Goal: Information Seeking & Learning: Learn about a topic

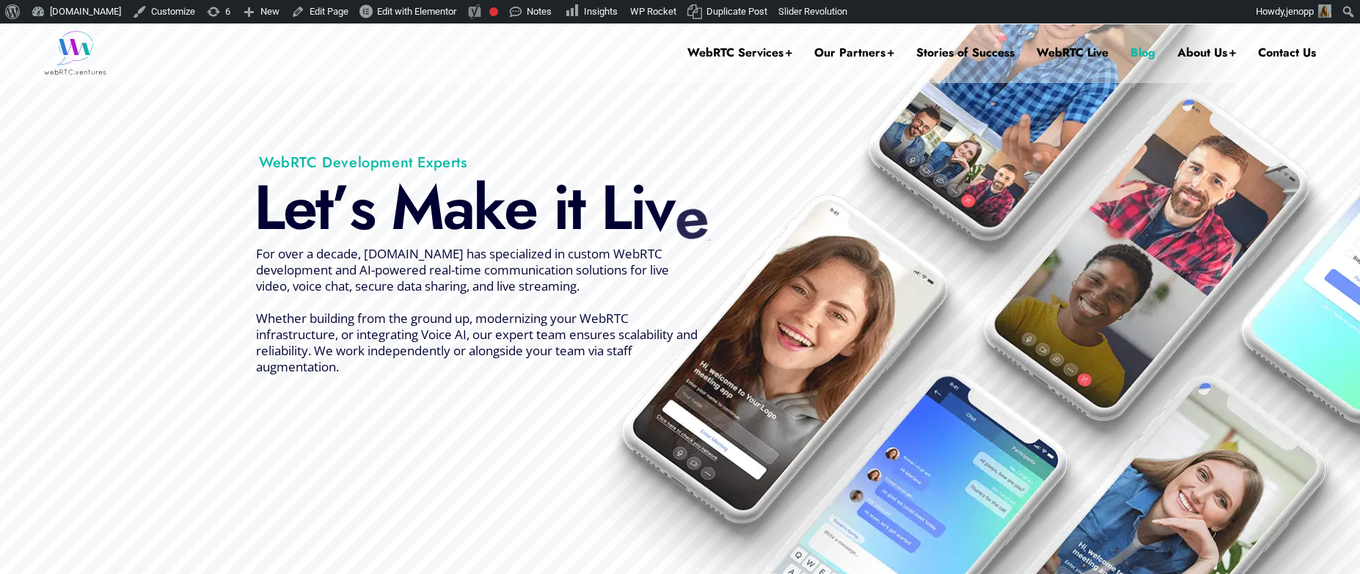
click at [1150, 51] on link "Blog" at bounding box center [1143, 52] width 25 height 59
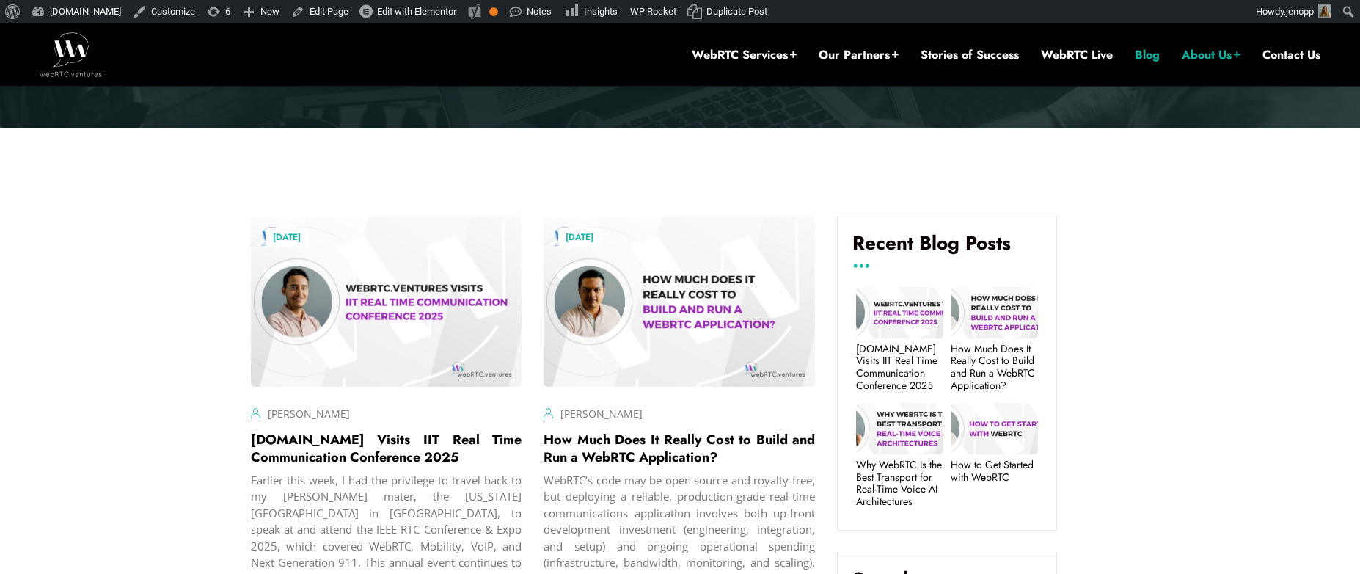
scroll to position [481, 0]
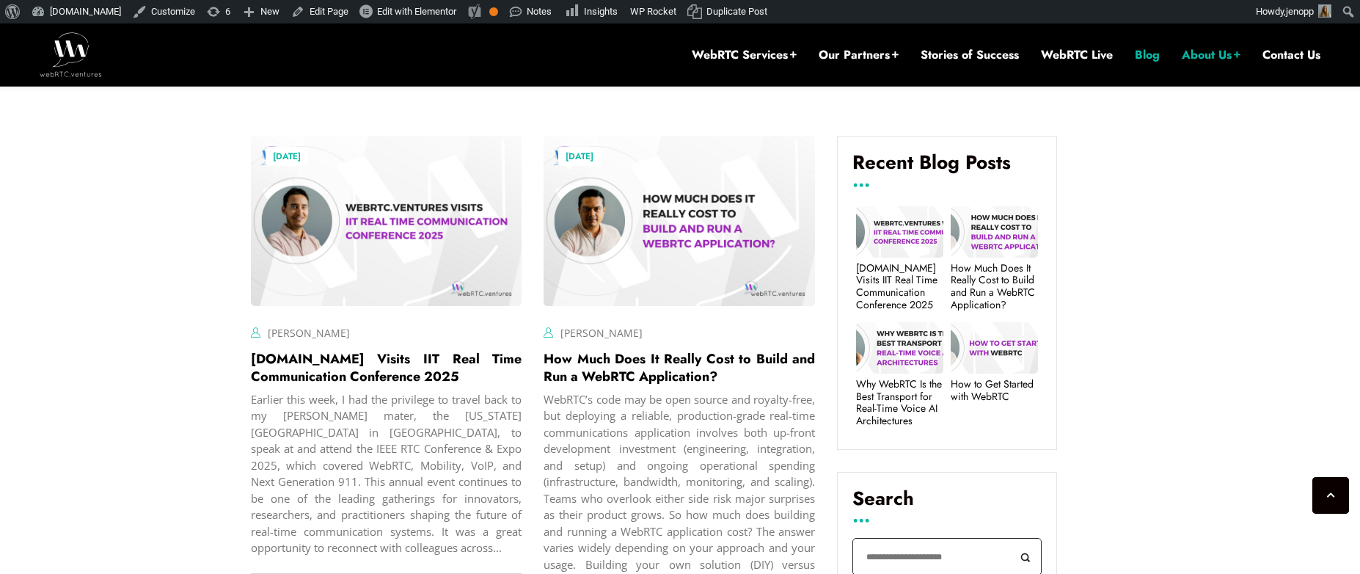
click at [919, 558] on input "Search" at bounding box center [947, 556] width 189 height 37
click at [1009, 538] on button "Search" at bounding box center [1025, 556] width 33 height 37
type input "*****"
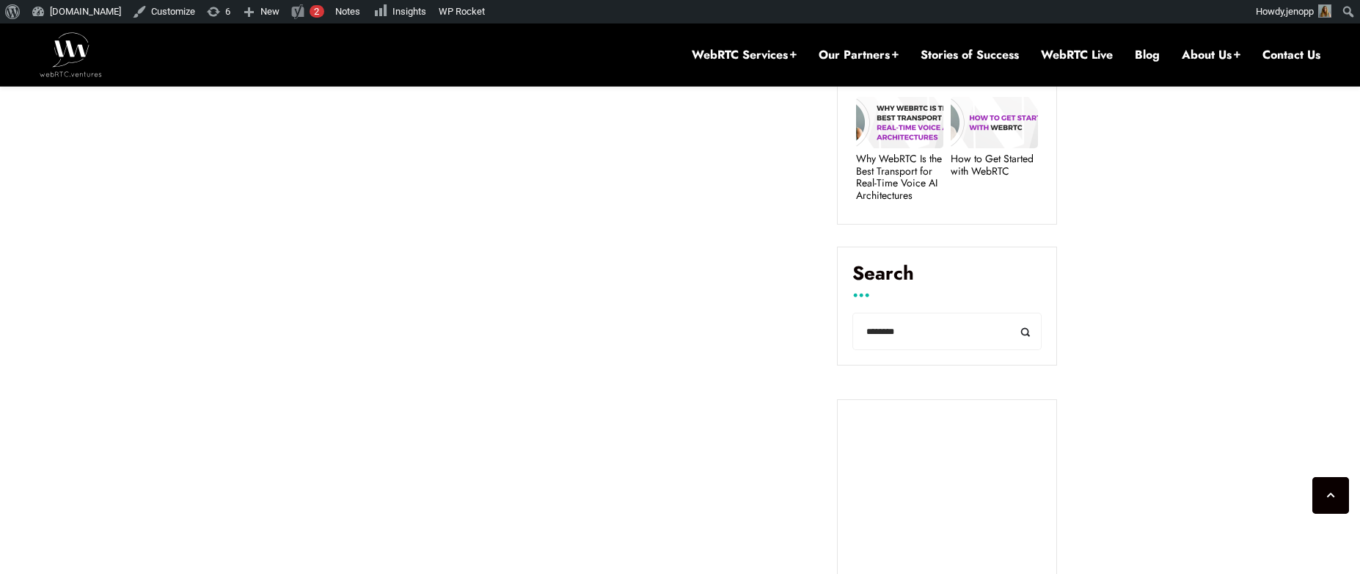
scroll to position [706, 0]
click at [875, 332] on input "********" at bounding box center [947, 331] width 189 height 37
type input "*********"
click at [1009, 313] on button "Search" at bounding box center [1025, 331] width 33 height 37
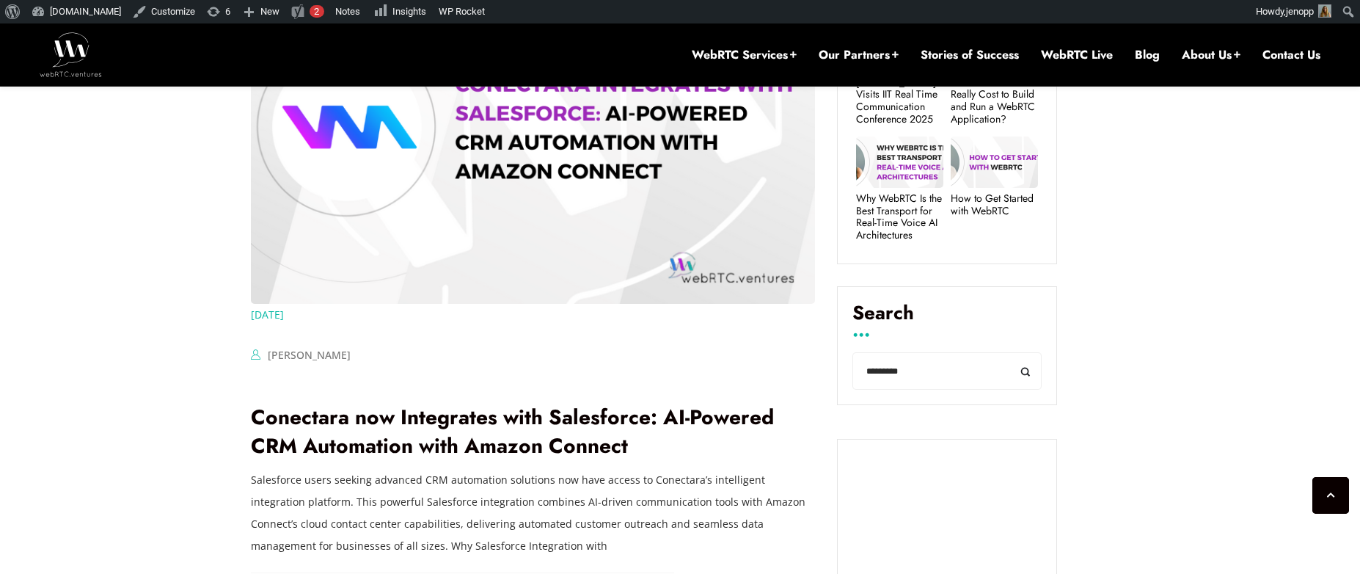
scroll to position [677, 0]
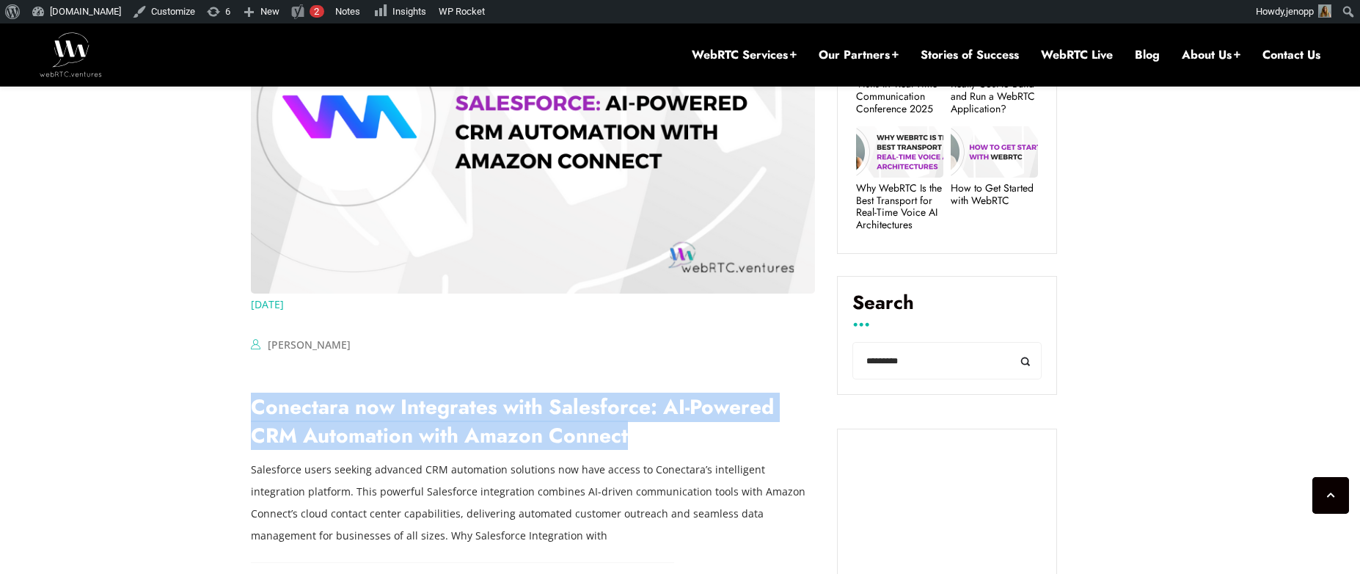
drag, startPoint x: 662, startPoint y: 436, endPoint x: 249, endPoint y: 410, distance: 413.9
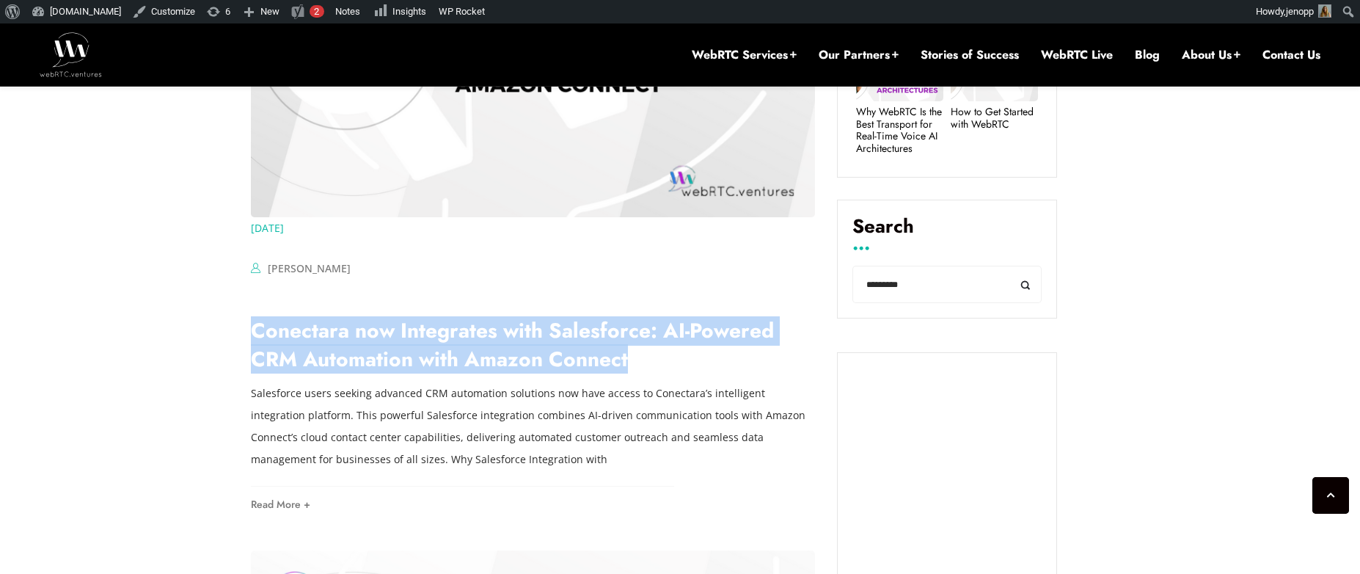
scroll to position [855, 0]
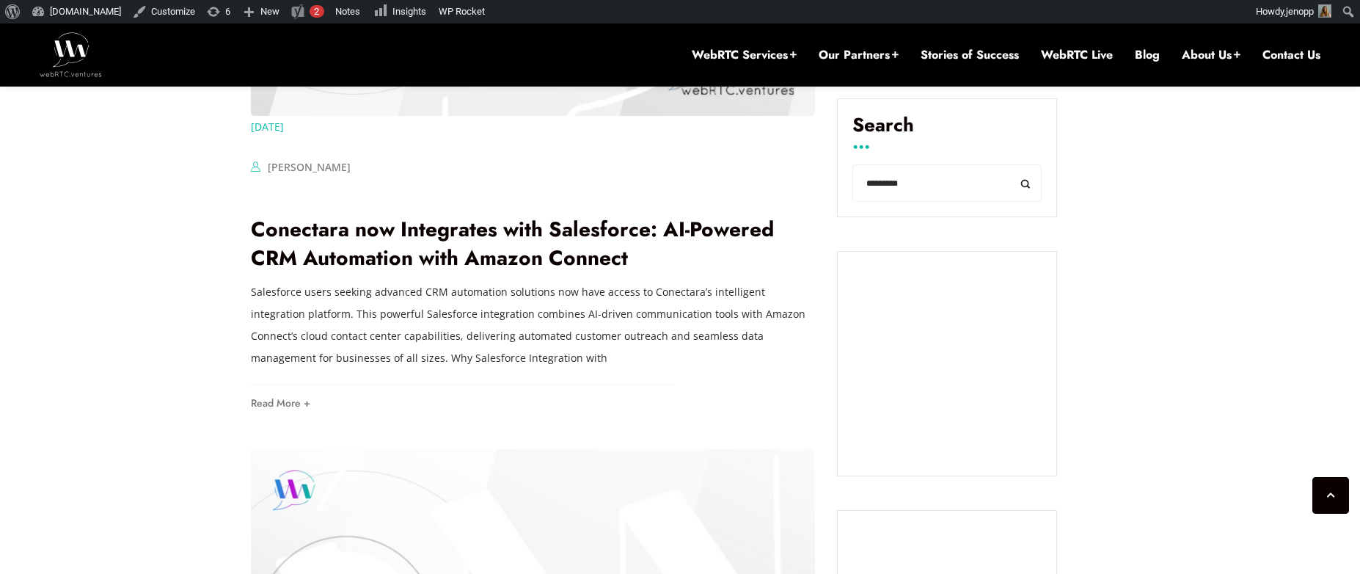
click at [474, 367] on p "Salesforce users seeking advanced CRM automation solutions now have access to C…" at bounding box center [533, 325] width 565 height 88
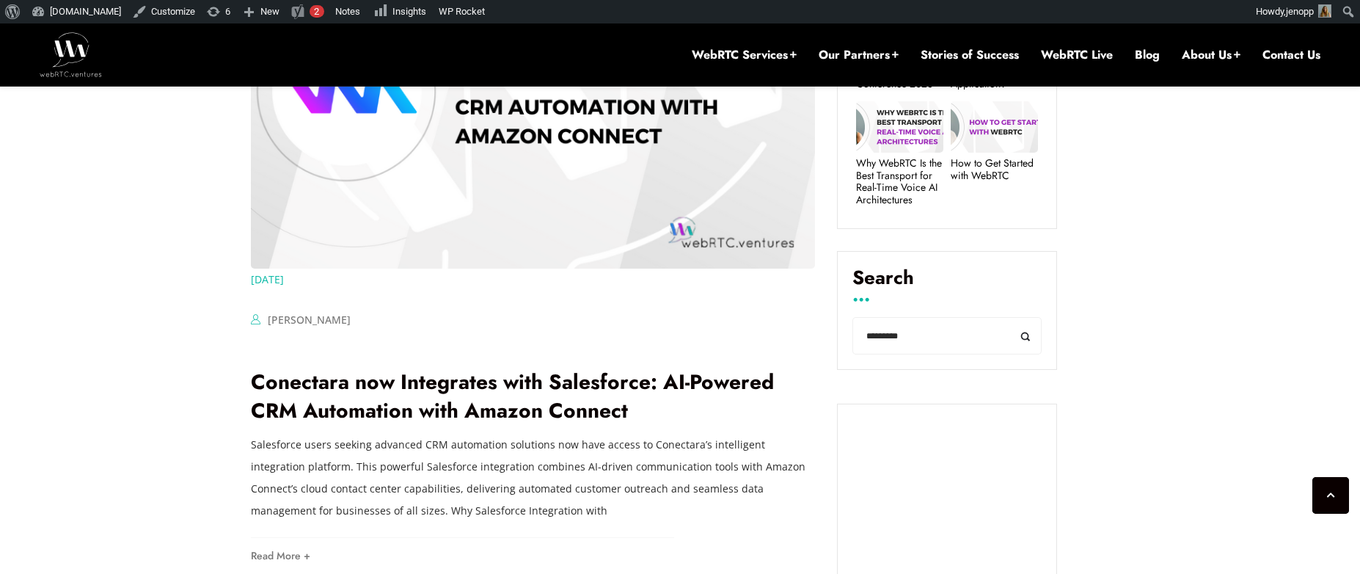
scroll to position [701, 0]
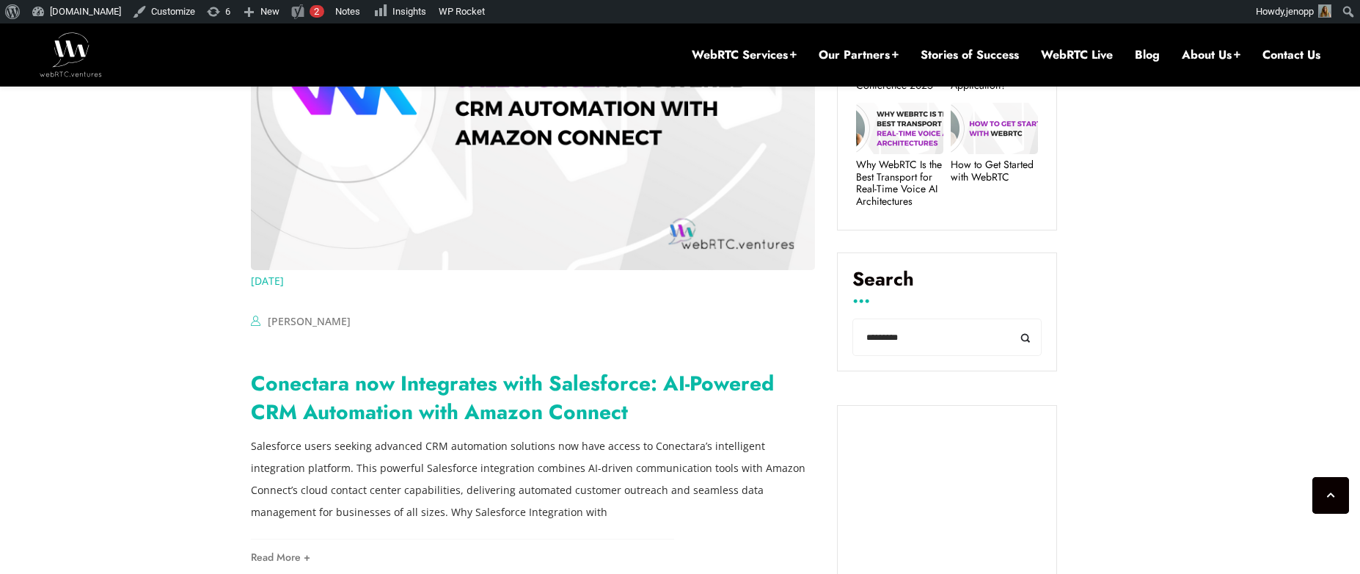
click at [442, 384] on link "Conectara now Integrates with Salesforce: AI-Powered CRM Automation with Amazon…" at bounding box center [512, 397] width 523 height 59
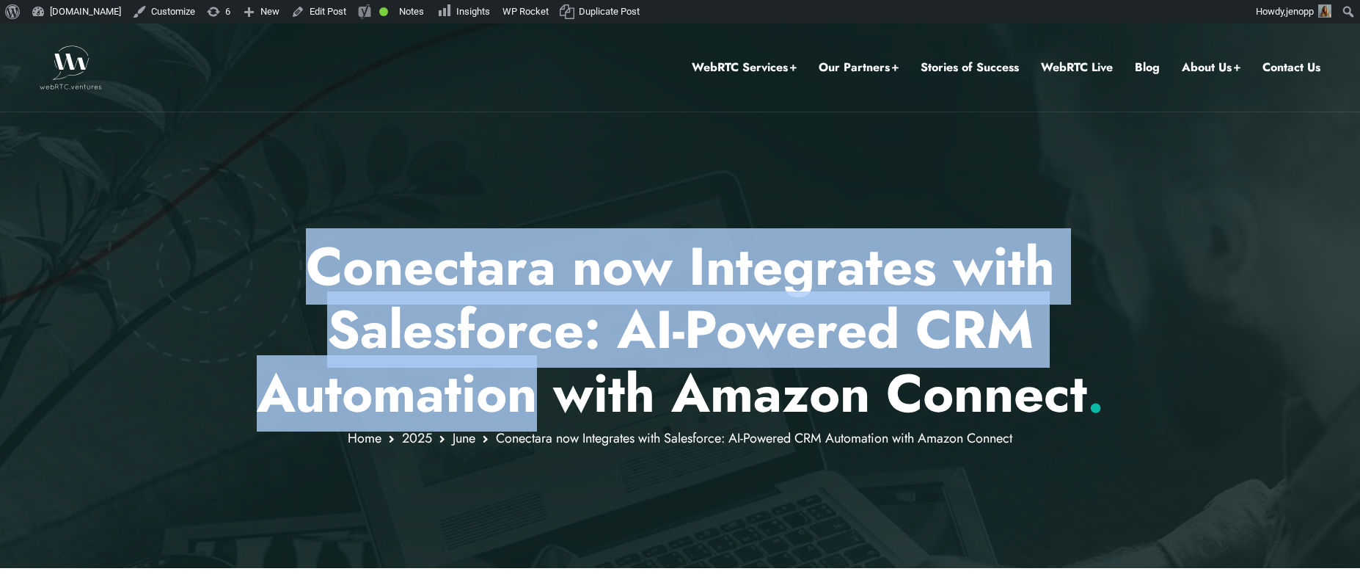
drag, startPoint x: 315, startPoint y: 258, endPoint x: 530, endPoint y: 395, distance: 255.3
click at [530, 395] on h1 "Conectara now Integrates with Salesforce: AI-Powered CRM Automation with Amazon…" at bounding box center [680, 330] width 859 height 190
copy h1 "Conectara now Integrates with Salesforce: AI-Powered CRM Automation"
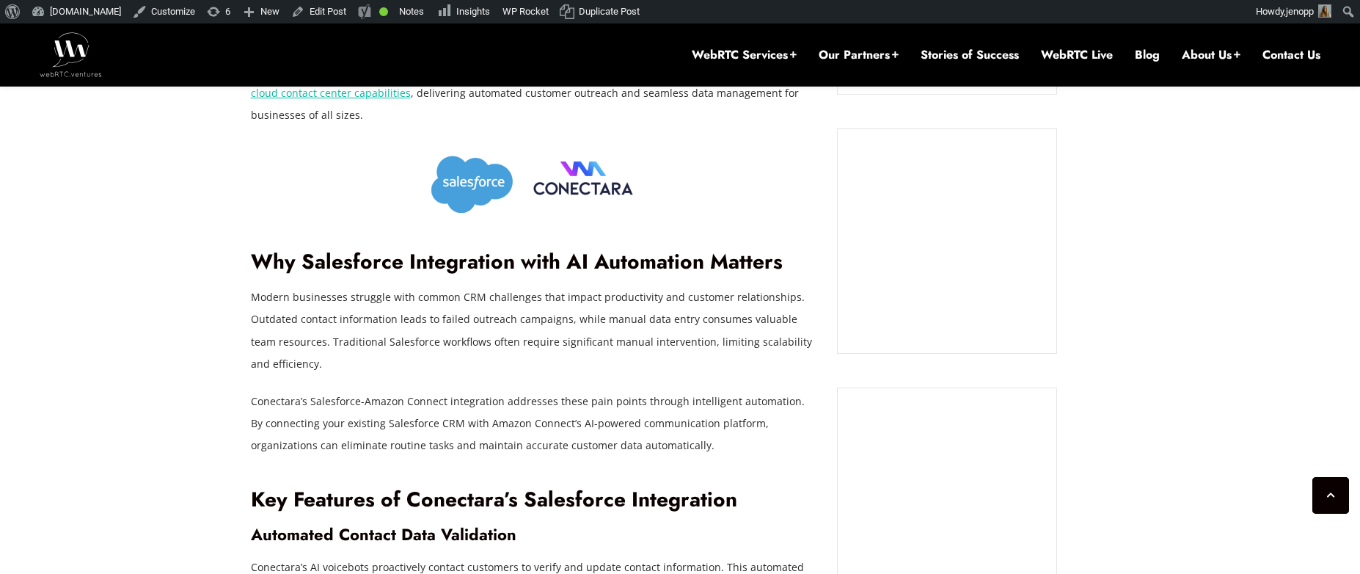
scroll to position [1105, 0]
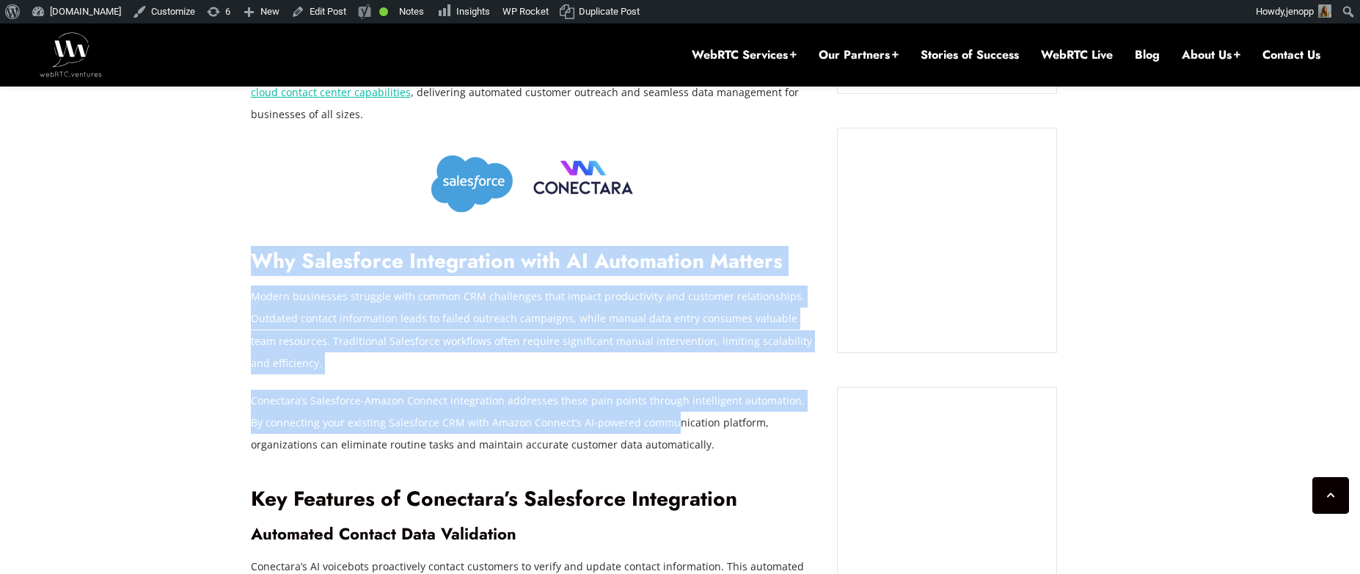
drag, startPoint x: 255, startPoint y: 257, endPoint x: 657, endPoint y: 424, distance: 434.8
click at [473, 365] on p "Modern businesses struggle with common CRM challenges that impact productivity …" at bounding box center [533, 329] width 565 height 88
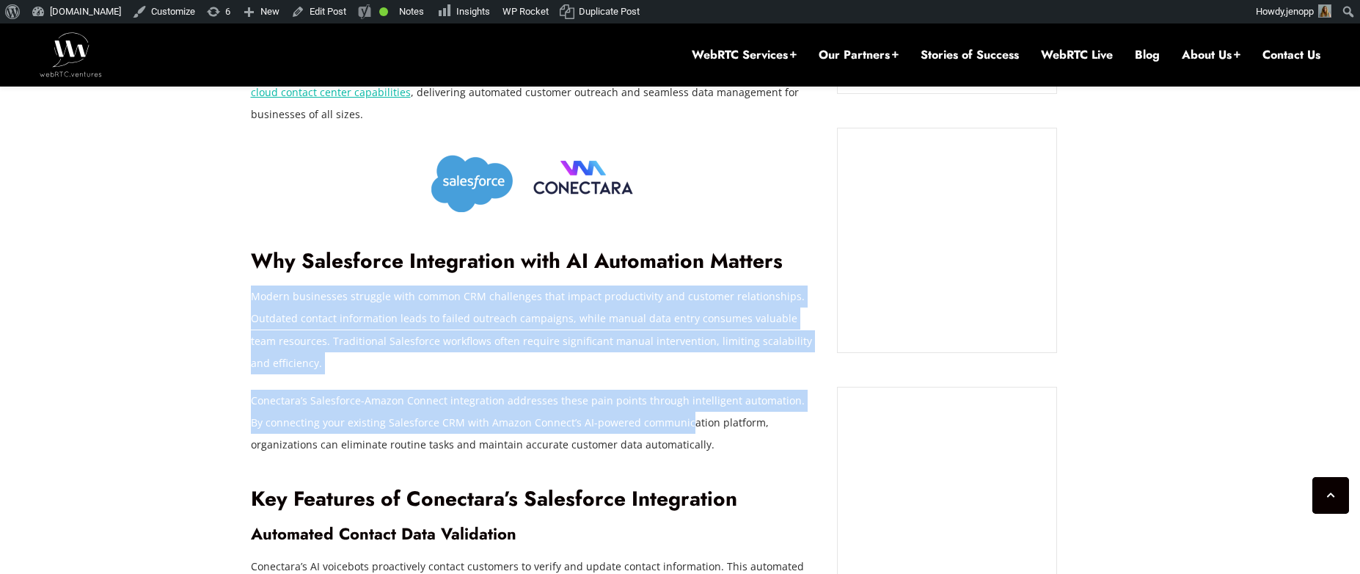
drag, startPoint x: 252, startPoint y: 295, endPoint x: 669, endPoint y: 433, distance: 439.7
click at [464, 354] on p "Modern businesses struggle with common CRM challenges that impact productivity …" at bounding box center [533, 329] width 565 height 88
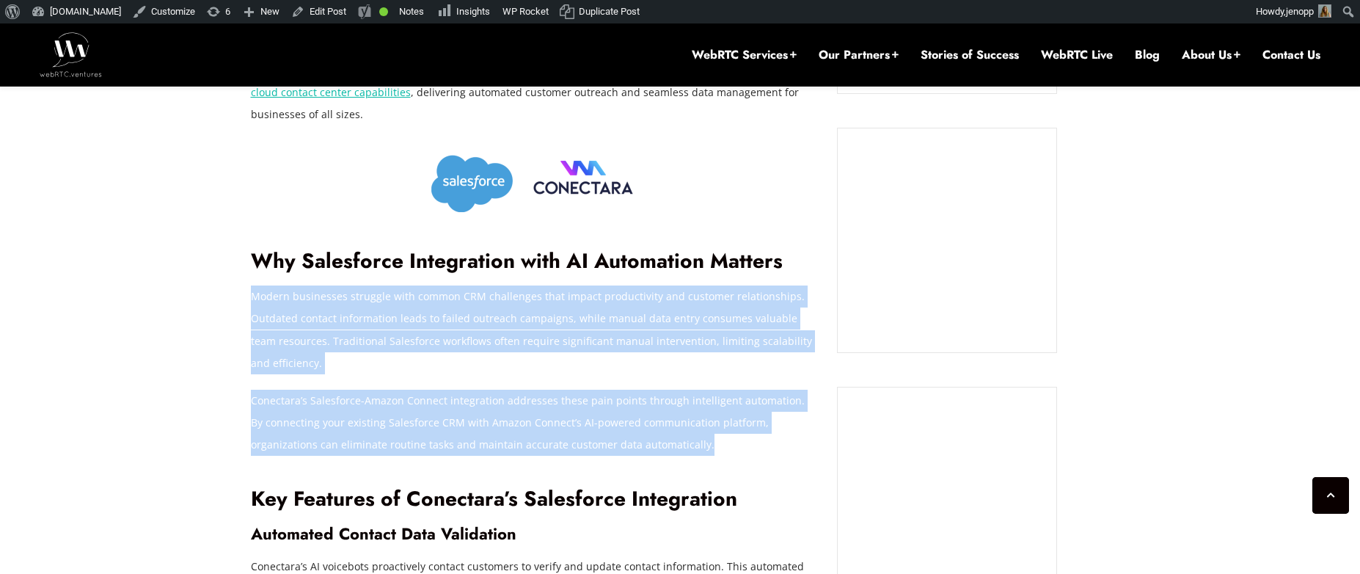
drag, startPoint x: 253, startPoint y: 296, endPoint x: 668, endPoint y: 453, distance: 443.5
copy div "Modern businesses struggle with common CRM challenges that impact productivity …"
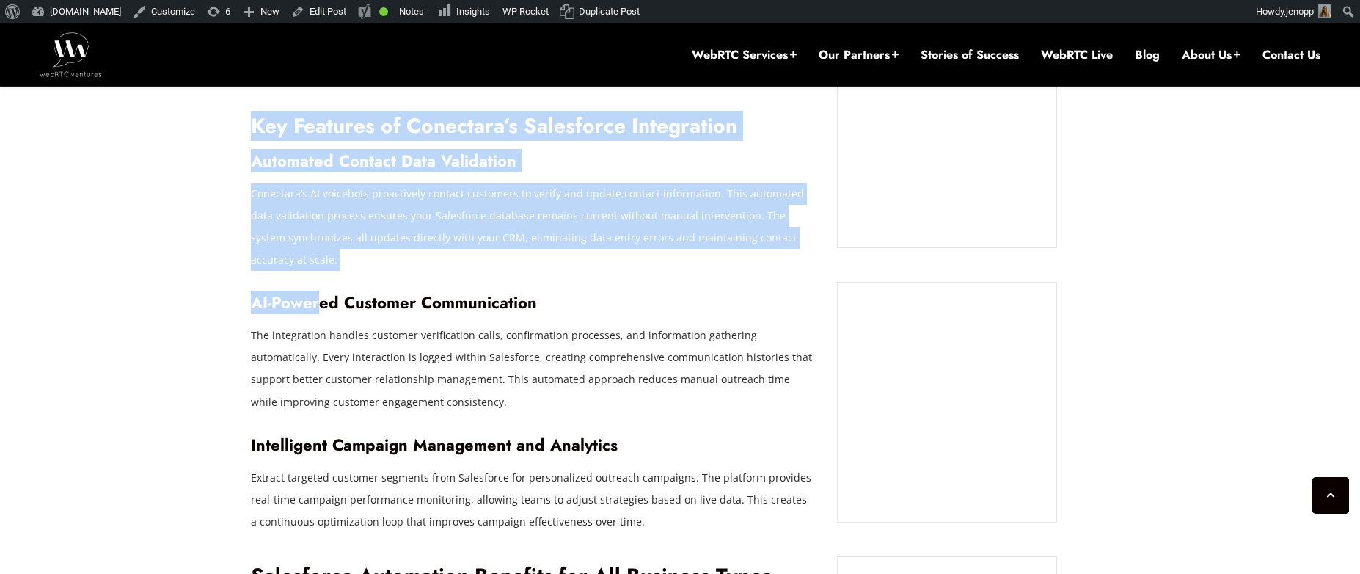
scroll to position [1618, 0]
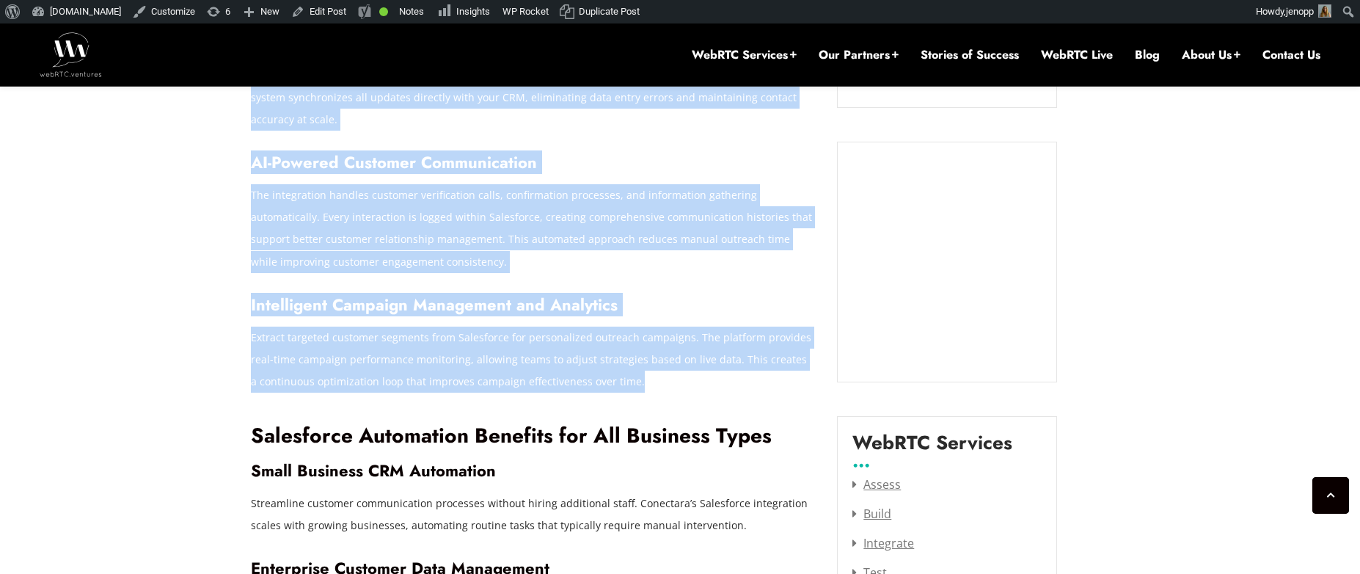
drag, startPoint x: 251, startPoint y: 176, endPoint x: 682, endPoint y: 387, distance: 480.1
click at [682, 387] on div "Salesforce users seeking advanced CRM automation solutions now have access to C…" at bounding box center [533, 405] width 565 height 1762
copy div "Lor Ipsumdol si Ametconse’a Elitseddoe Temporincid Utlaboree Dolorem Aliq Enima…"
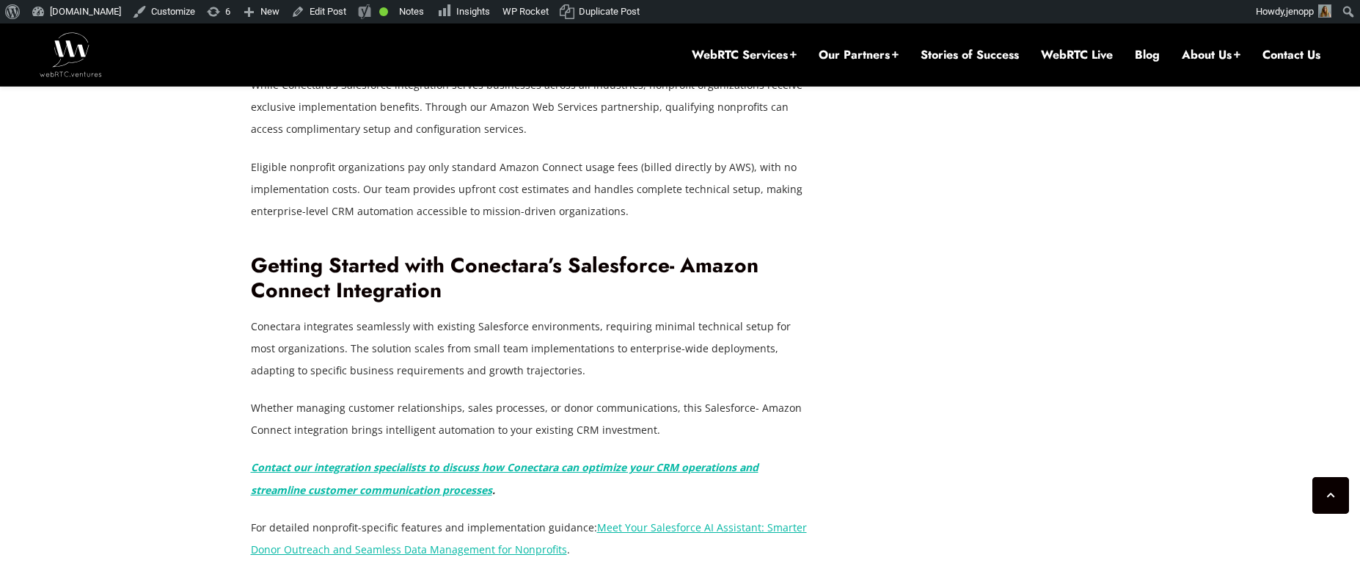
scroll to position [2362, 0]
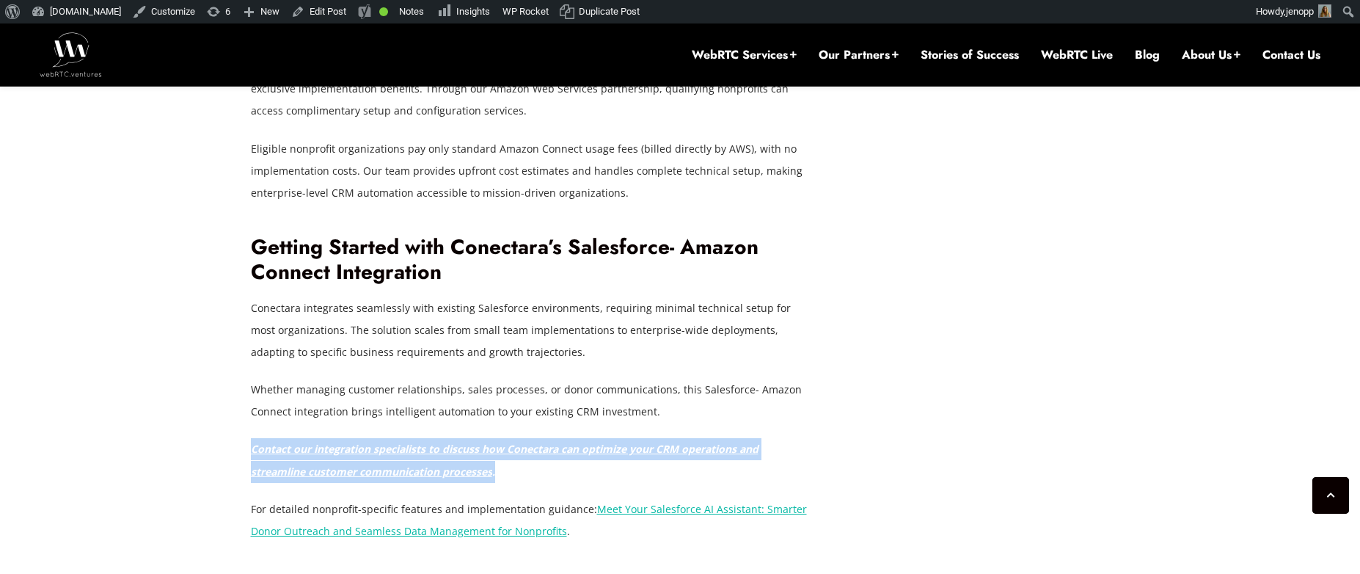
drag, startPoint x: 502, startPoint y: 472, endPoint x: 250, endPoint y: 451, distance: 252.5
click at [251, 451] on p "Contact our integration specialists to discuss how Conectara can optimize your …" at bounding box center [533, 460] width 565 height 44
